Goal: Task Accomplishment & Management: Manage account settings

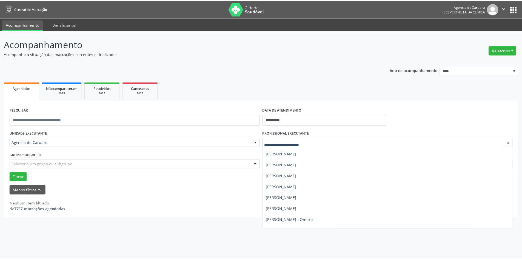
scroll to position [181, 0]
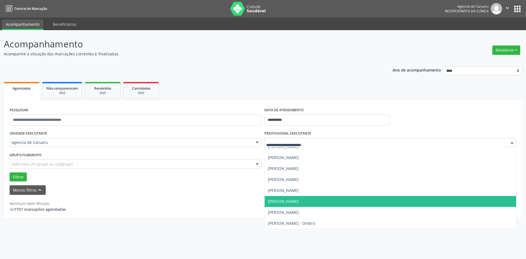
click at [319, 198] on span "[PERSON_NAME]" at bounding box center [391, 201] width 252 height 11
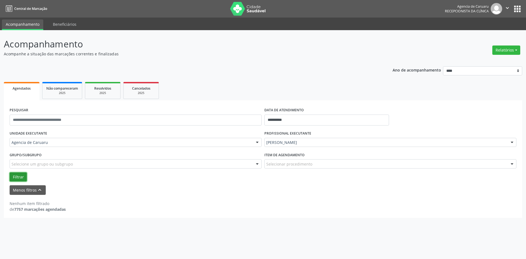
click at [20, 177] on button "Filtrar" at bounding box center [18, 176] width 17 height 9
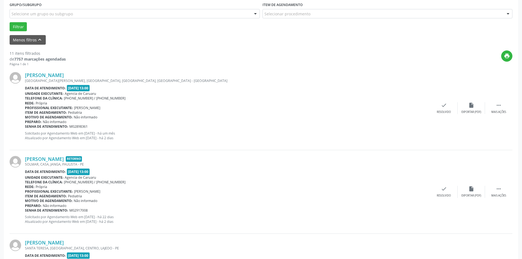
scroll to position [110, 0]
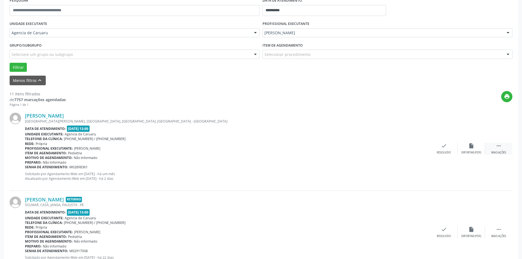
click at [504, 152] on div "Mais ações" at bounding box center [499, 153] width 15 height 4
click at [471, 151] on div "alarm_off Não compareceu" at bounding box center [471, 149] width 27 height 12
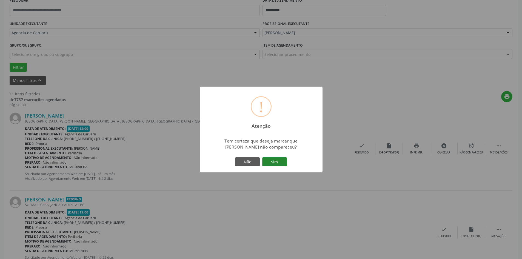
click at [278, 161] on button "Sim" at bounding box center [274, 161] width 25 height 9
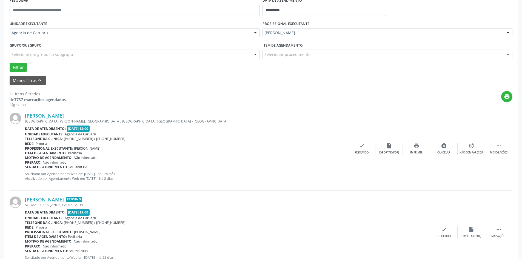
scroll to position [0, 0]
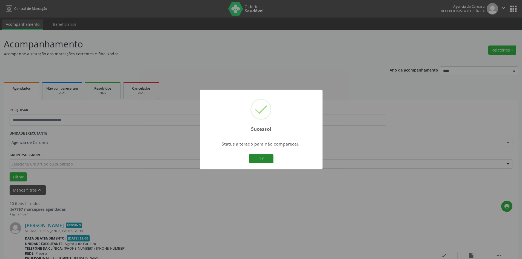
click at [266, 161] on button "OK" at bounding box center [261, 158] width 25 height 9
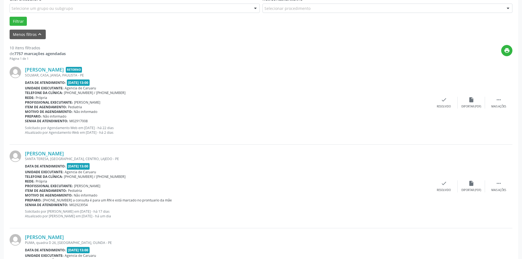
scroll to position [164, 0]
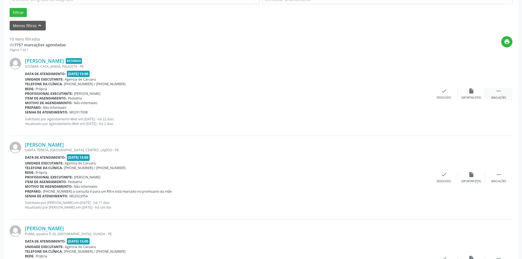
click at [493, 95] on div " Mais ações" at bounding box center [498, 94] width 27 height 12
click at [470, 97] on div "Não compareceu" at bounding box center [471, 98] width 23 height 4
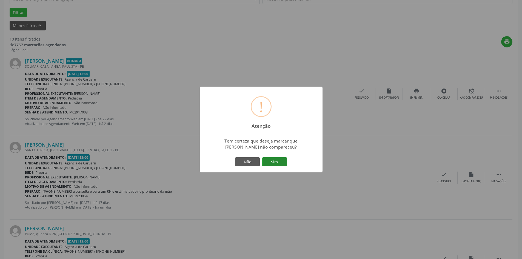
click at [274, 161] on button "Sim" at bounding box center [274, 161] width 25 height 9
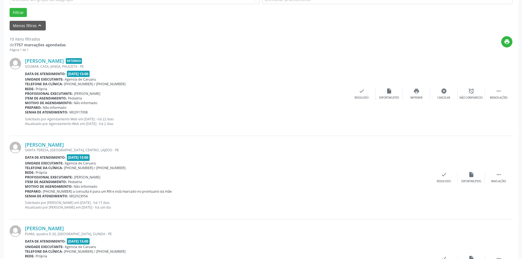
scroll to position [0, 0]
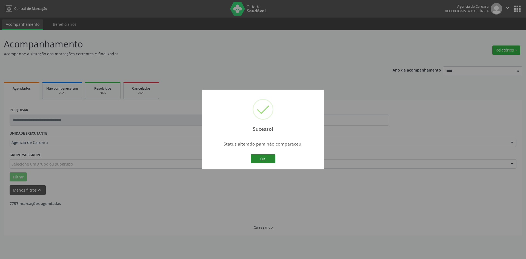
click at [271, 161] on button "OK" at bounding box center [263, 158] width 25 height 9
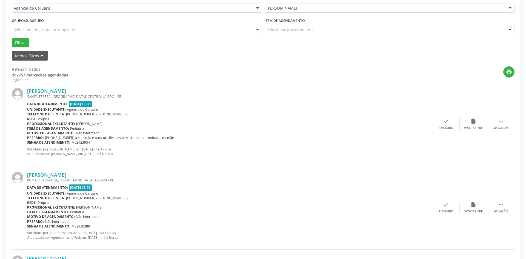
scroll to position [137, 0]
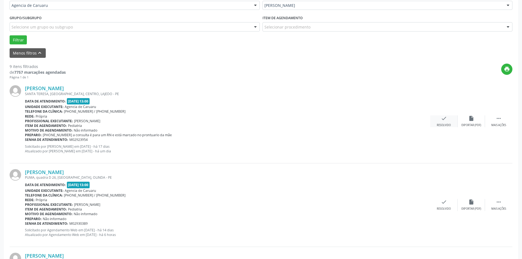
click at [448, 121] on div "check Resolvido" at bounding box center [443, 121] width 27 height 12
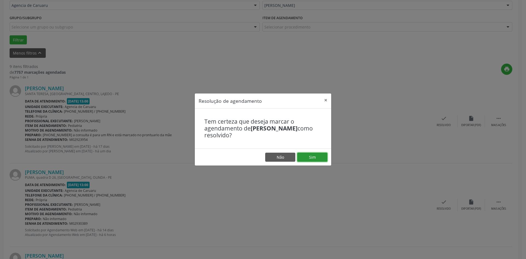
click at [310, 156] on button "Sim" at bounding box center [312, 157] width 30 height 9
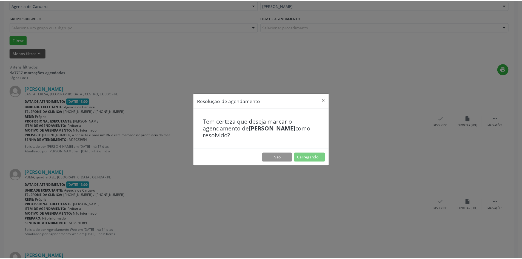
scroll to position [0, 0]
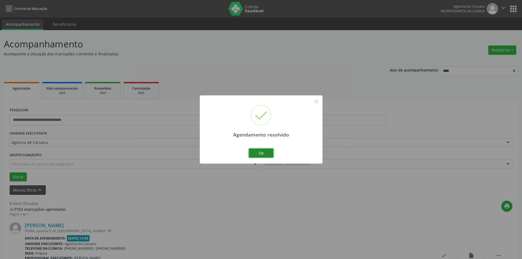
click at [266, 153] on button "Ok" at bounding box center [261, 153] width 25 height 9
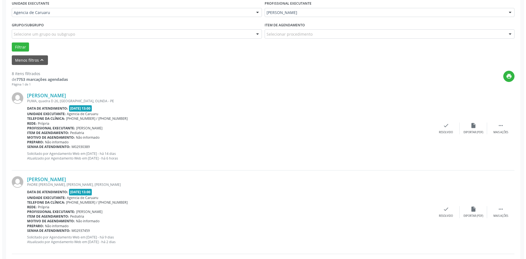
scroll to position [164, 0]
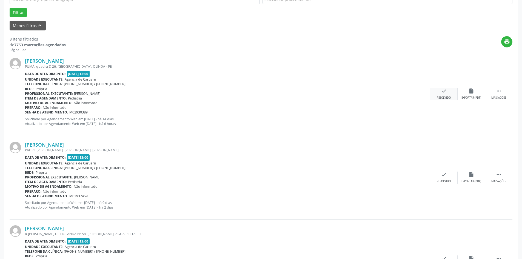
click at [439, 93] on div "check Resolvido" at bounding box center [443, 94] width 27 height 12
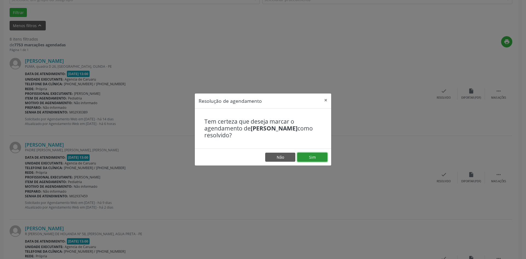
click at [309, 159] on button "Sim" at bounding box center [312, 157] width 30 height 9
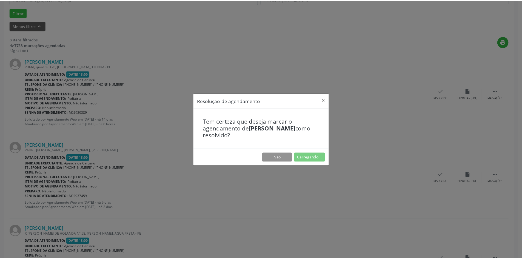
scroll to position [0, 0]
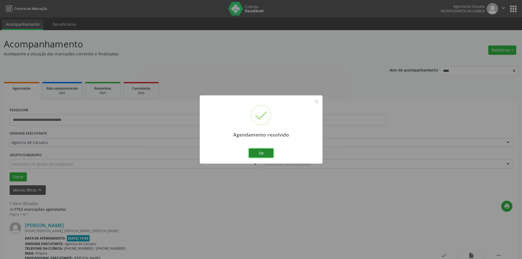
click at [265, 151] on button "Ok" at bounding box center [261, 153] width 25 height 9
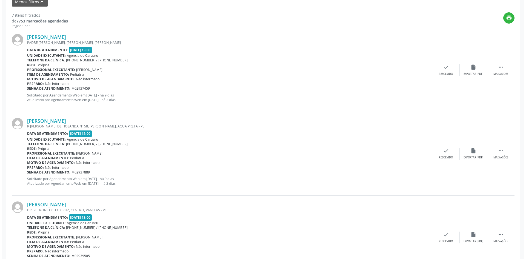
scroll to position [192, 0]
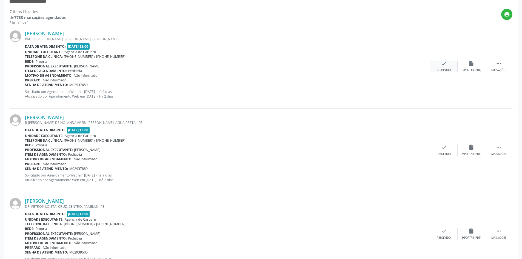
click at [441, 64] on icon "check" at bounding box center [444, 64] width 6 height 6
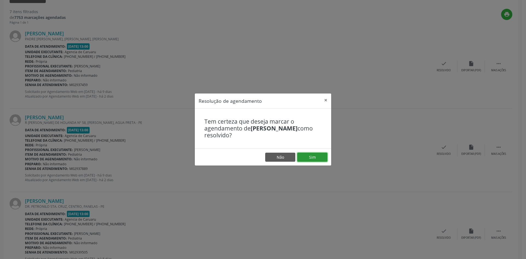
click at [313, 156] on button "Sim" at bounding box center [312, 157] width 30 height 9
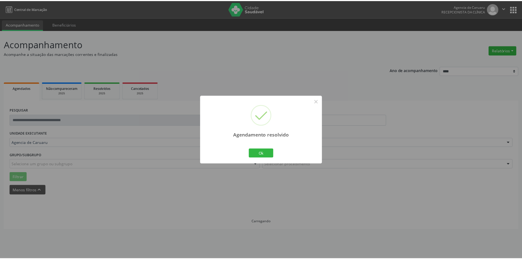
scroll to position [0, 0]
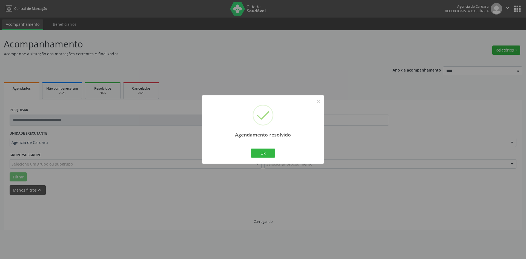
click at [264, 158] on div "Ok Cancel" at bounding box center [263, 153] width 27 height 12
click at [264, 155] on button "Ok" at bounding box center [263, 153] width 25 height 9
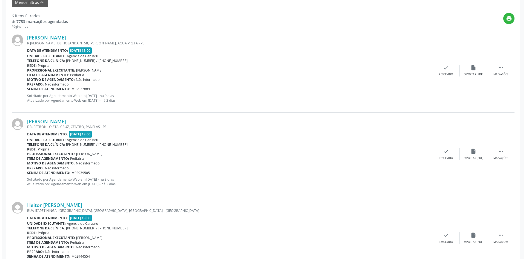
scroll to position [192, 0]
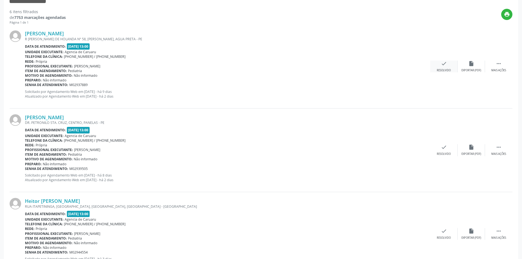
click at [435, 65] on div "check Resolvido" at bounding box center [443, 67] width 27 height 12
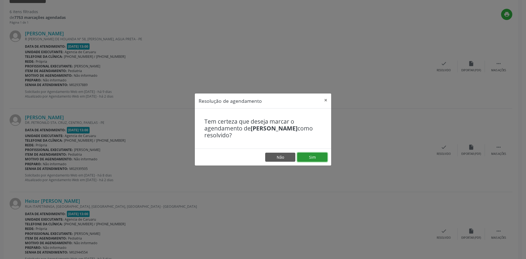
click at [315, 156] on button "Sim" at bounding box center [312, 157] width 30 height 9
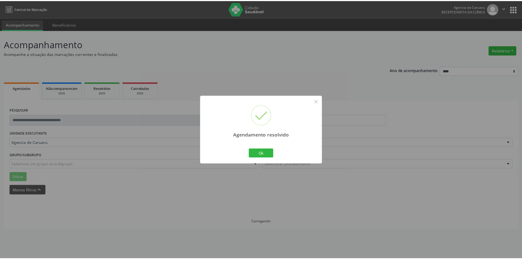
scroll to position [0, 0]
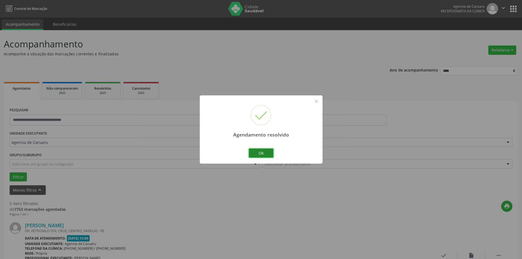
click at [265, 156] on button "Ok" at bounding box center [261, 153] width 25 height 9
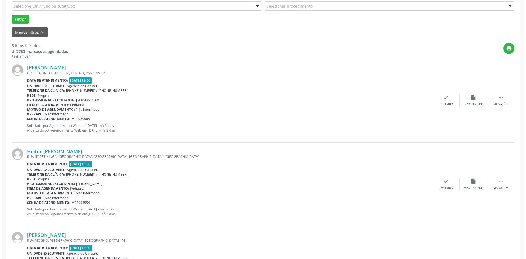
scroll to position [164, 0]
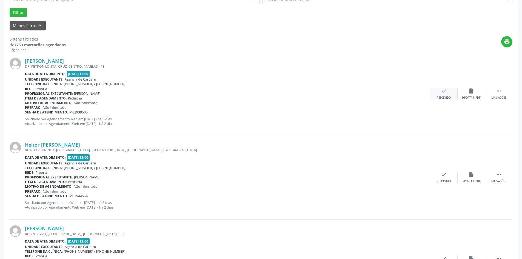
click at [447, 93] on div "check Resolvido" at bounding box center [443, 94] width 27 height 12
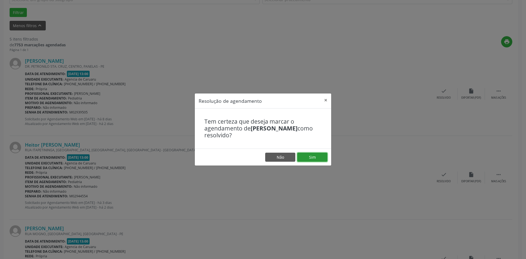
click at [310, 156] on button "Sim" at bounding box center [312, 157] width 30 height 9
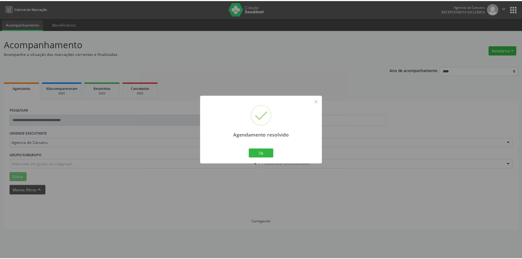
scroll to position [0, 0]
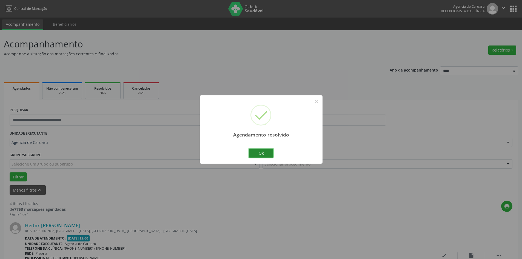
click at [255, 154] on button "Ok" at bounding box center [261, 153] width 25 height 9
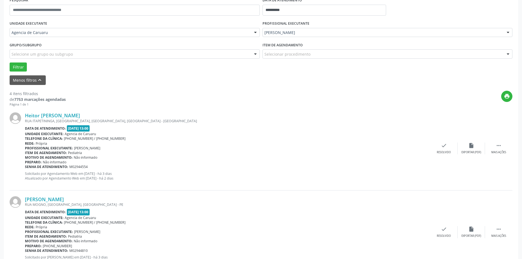
scroll to position [110, 0]
click at [496, 154] on div "Mais ações" at bounding box center [499, 153] width 15 height 4
click at [473, 151] on div "Não compareceu" at bounding box center [471, 153] width 23 height 4
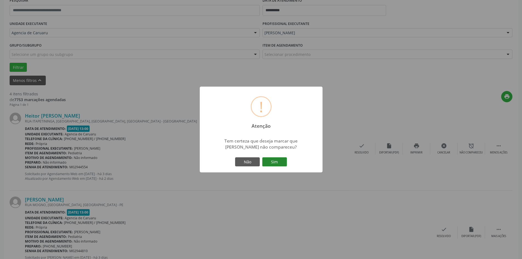
click at [281, 164] on button "Sim" at bounding box center [274, 161] width 25 height 9
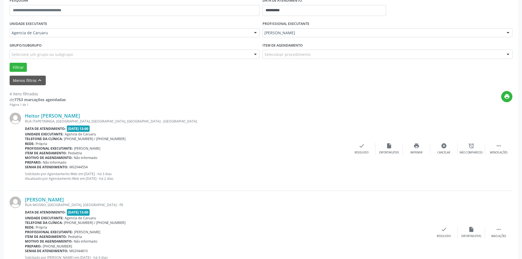
scroll to position [0, 0]
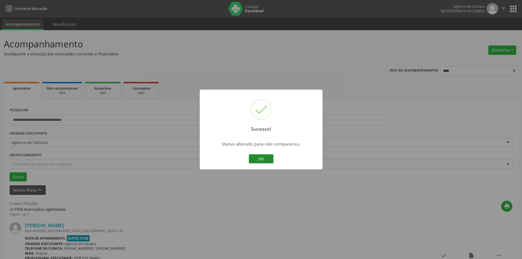
click at [269, 161] on button "OK" at bounding box center [261, 158] width 25 height 9
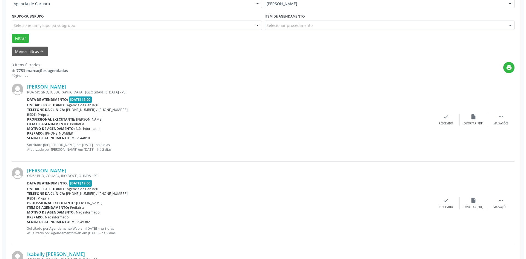
scroll to position [164, 0]
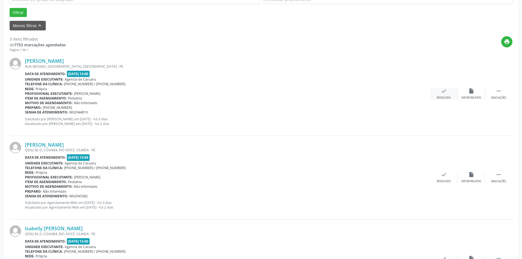
click at [443, 92] on icon "check" at bounding box center [444, 91] width 6 height 6
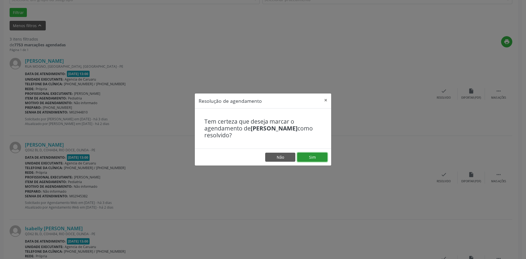
click at [306, 159] on button "Sim" at bounding box center [312, 157] width 30 height 9
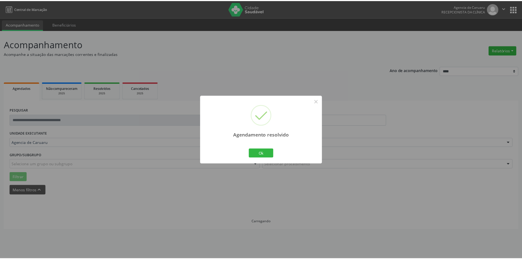
scroll to position [0, 0]
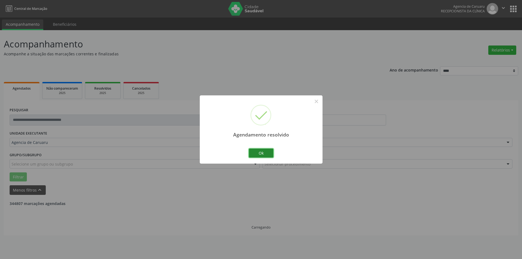
click at [269, 154] on button "Ok" at bounding box center [261, 153] width 25 height 9
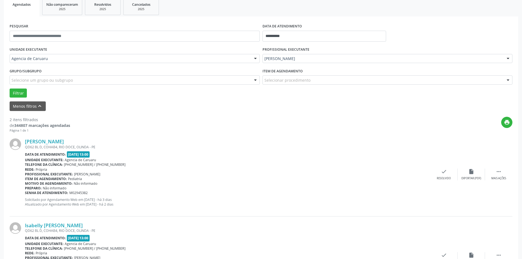
scroll to position [134, 0]
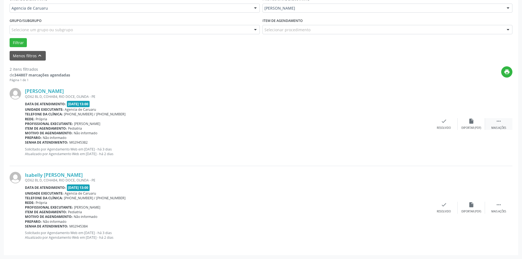
click at [500, 124] on icon "" at bounding box center [499, 121] width 6 height 6
click at [463, 129] on div "Não compareceu" at bounding box center [471, 128] width 23 height 4
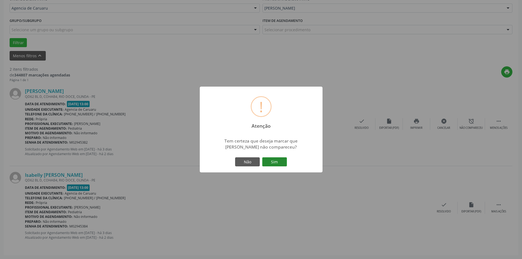
click at [278, 164] on button "Sim" at bounding box center [274, 161] width 25 height 9
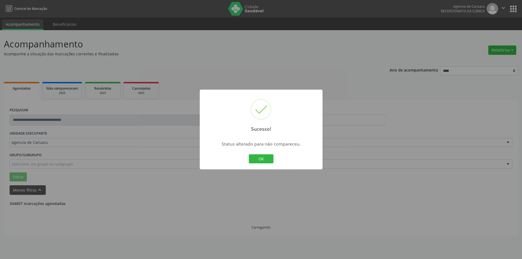
scroll to position [0, 0]
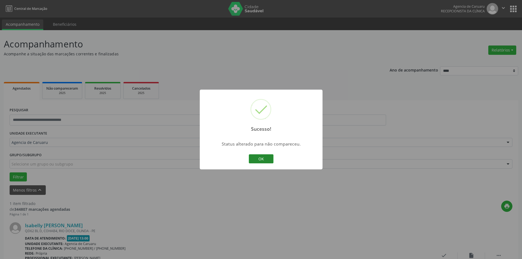
click at [263, 161] on button "OK" at bounding box center [261, 158] width 25 height 9
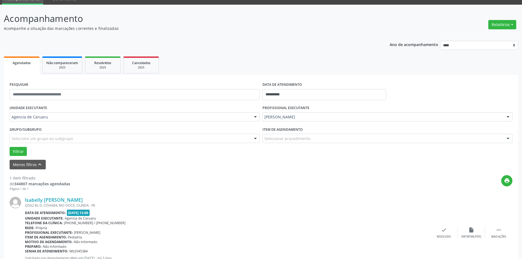
scroll to position [51, 0]
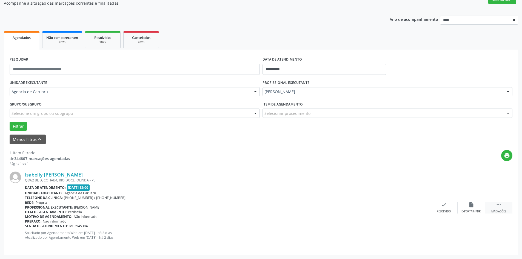
click at [498, 207] on icon "" at bounding box center [499, 205] width 6 height 6
click at [469, 206] on icon "alarm_off" at bounding box center [472, 205] width 6 height 6
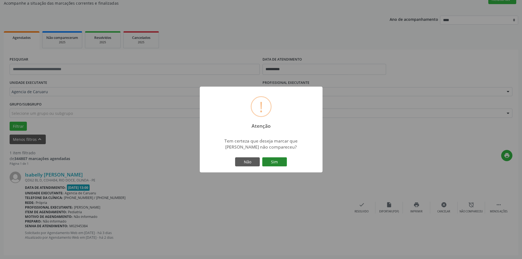
click at [281, 164] on button "Sim" at bounding box center [274, 161] width 25 height 9
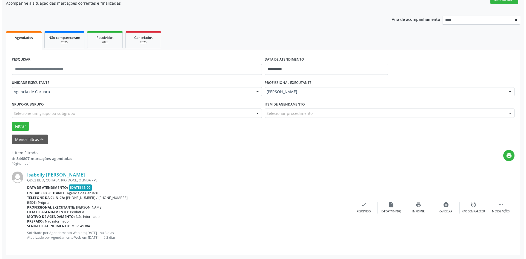
scroll to position [0, 0]
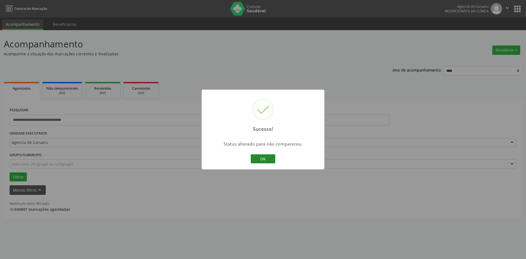
click at [253, 158] on button "OK" at bounding box center [263, 158] width 25 height 9
